Goal: Check status

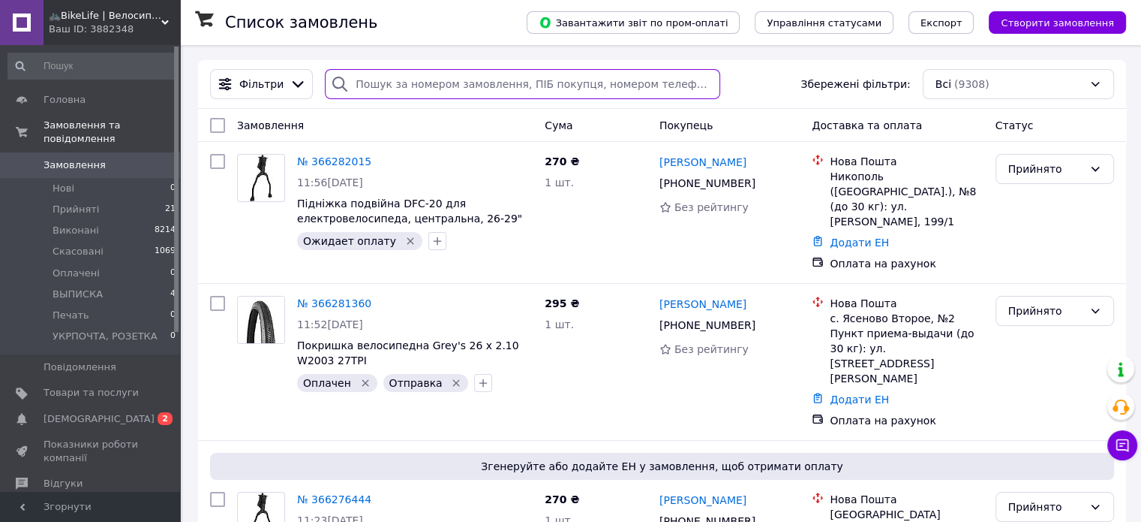
paste input "[PHONE_NUMBER]"
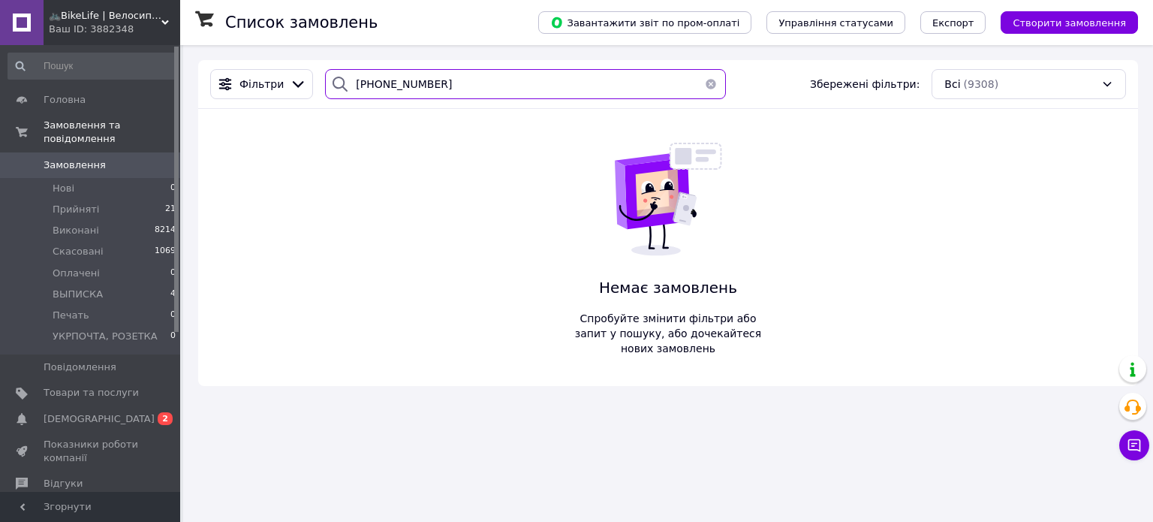
type input "[PHONE_NUMBER]"
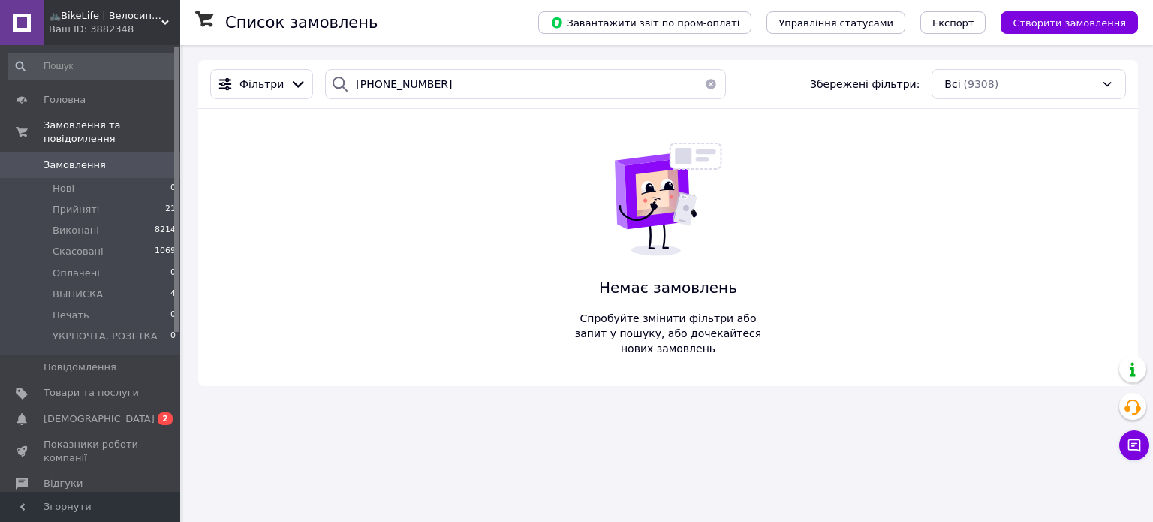
click at [71, 15] on span "🚲BikeLife | Велосипеди, запчастини, аксесуари та інструменти для них" at bounding box center [105, 16] width 113 height 14
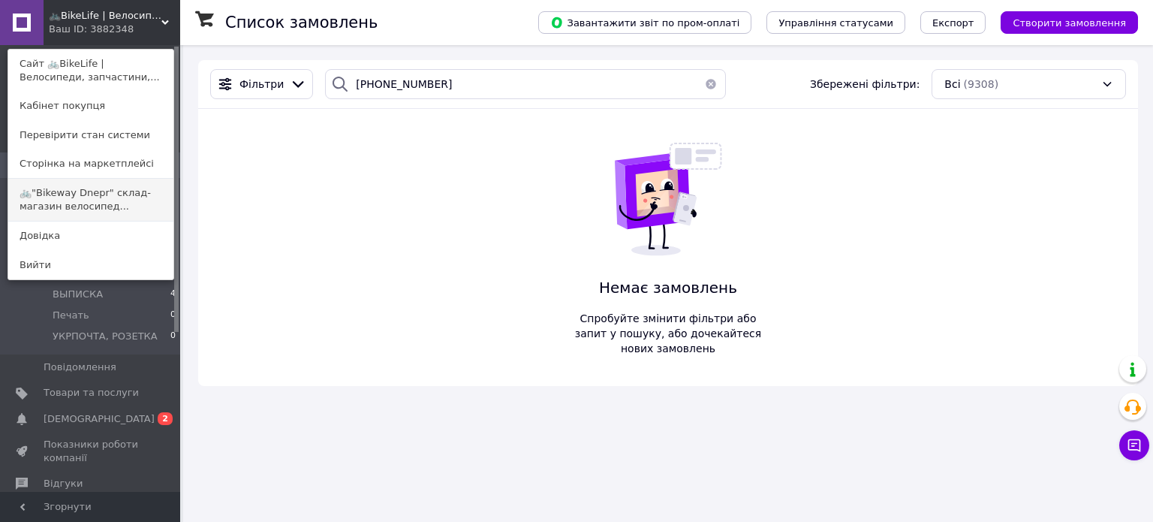
click at [81, 197] on link "🚲"Bikeway Dnepr" склад-магазин велосипед..." at bounding box center [90, 200] width 165 height 42
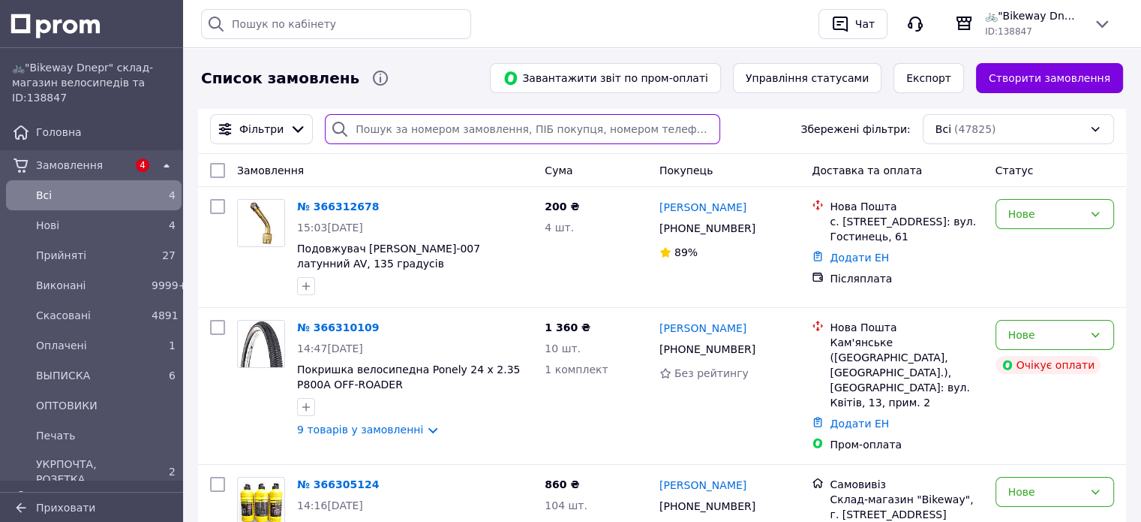
paste input "[PHONE_NUMBER]"
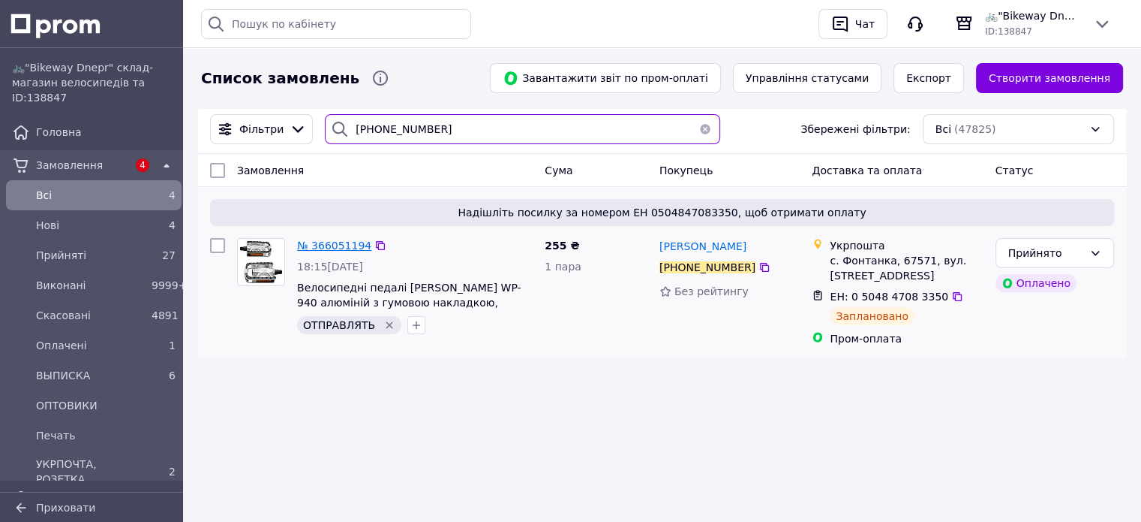
type input "[PHONE_NUMBER]"
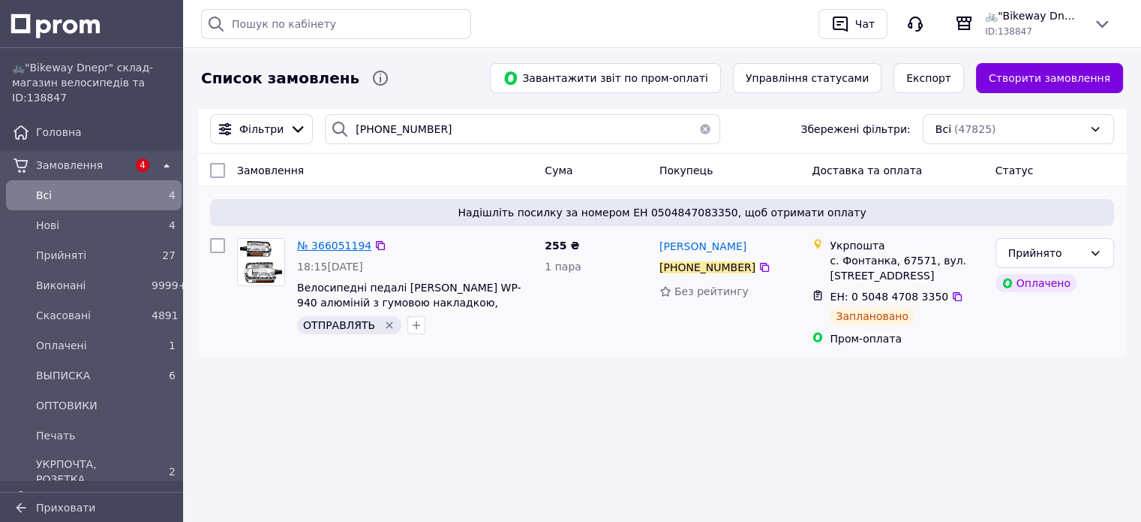
click at [331, 242] on span "№ 366051194" at bounding box center [334, 245] width 74 height 12
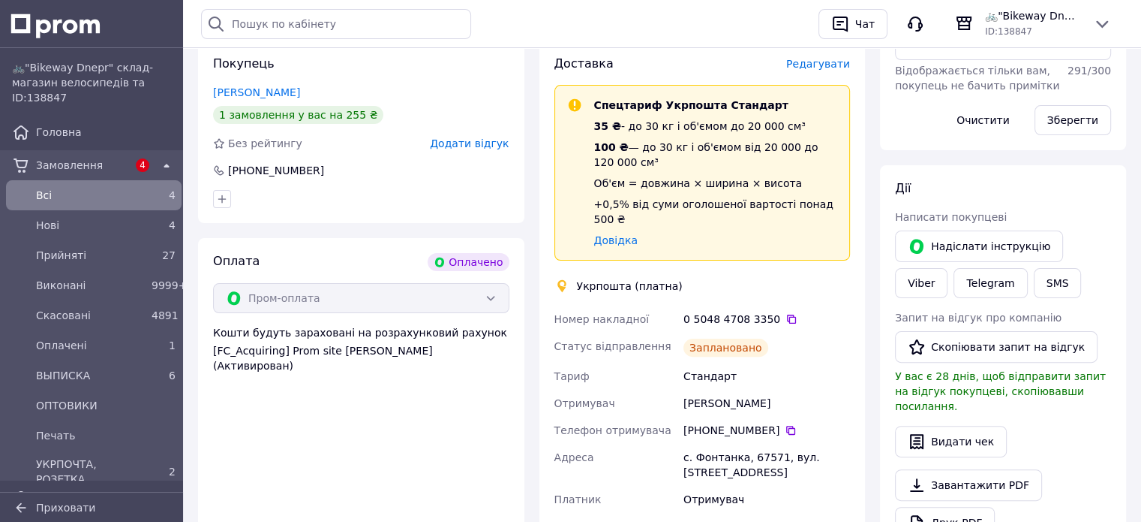
scroll to position [375, 0]
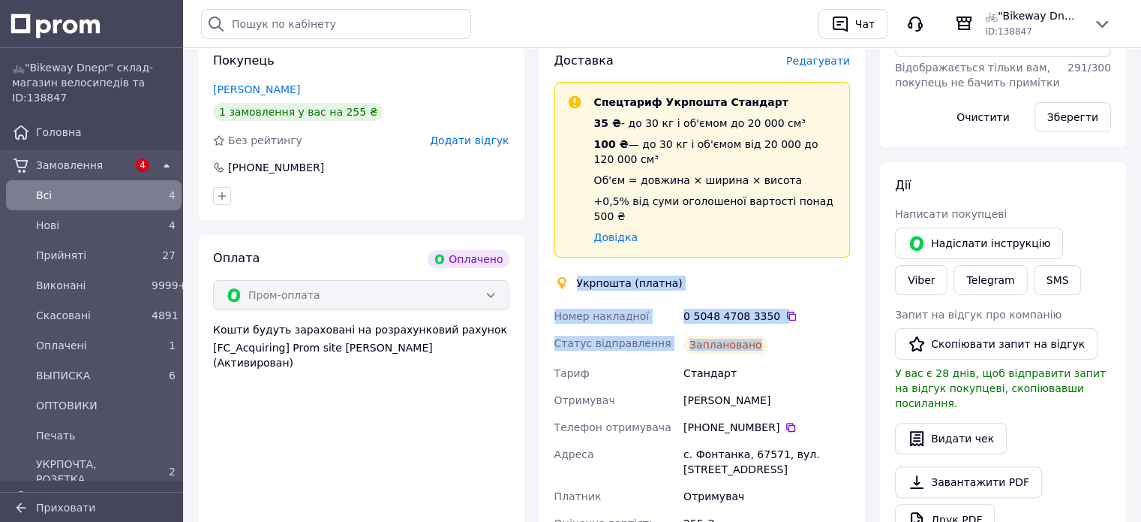
drag, startPoint x: 579, startPoint y: 253, endPoint x: 776, endPoint y: 305, distance: 204.2
click at [774, 305] on div "Доставка Редагувати Спецтариф Укрпошта Стандарт 35 ₴ - до 30 кг і об'ємом до 20…" at bounding box center [703, 329] width 296 height 553
copy div "Укрпошта (платна) Номер накладної 0 5048 4708 3350   Статус відправлення Заплан…"
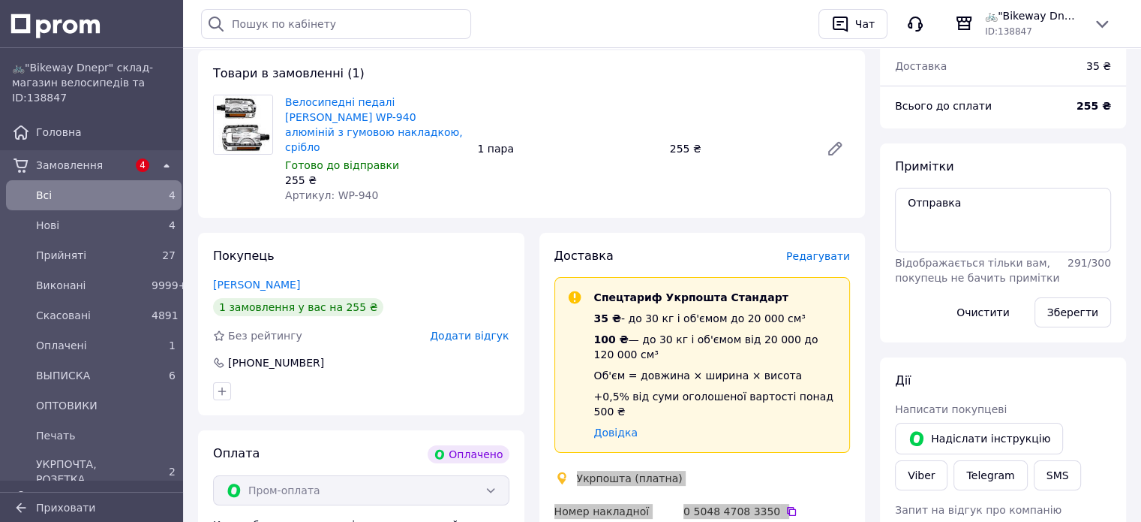
scroll to position [0, 0]
